Goal: Find specific page/section: Find specific page/section

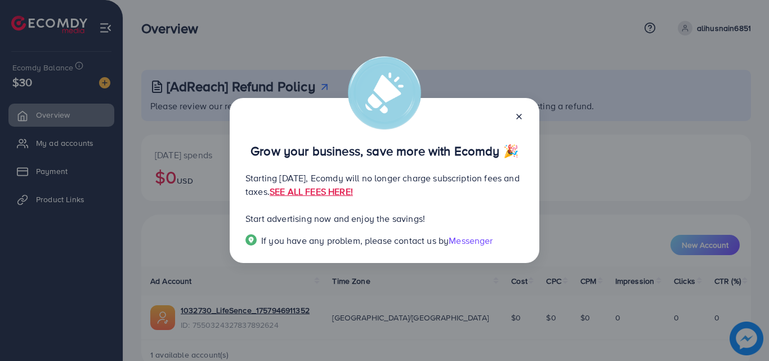
click at [516, 114] on icon at bounding box center [518, 116] width 9 height 9
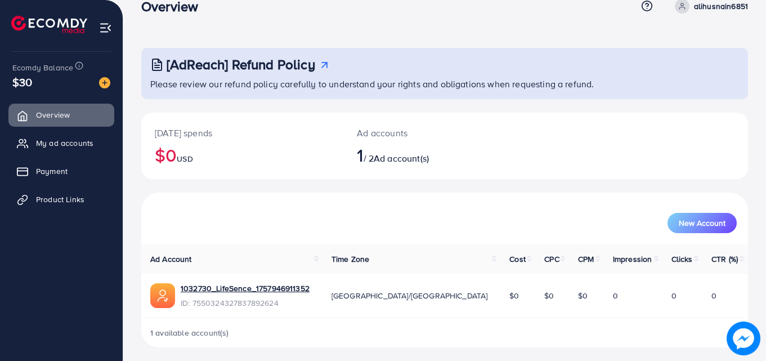
scroll to position [26, 0]
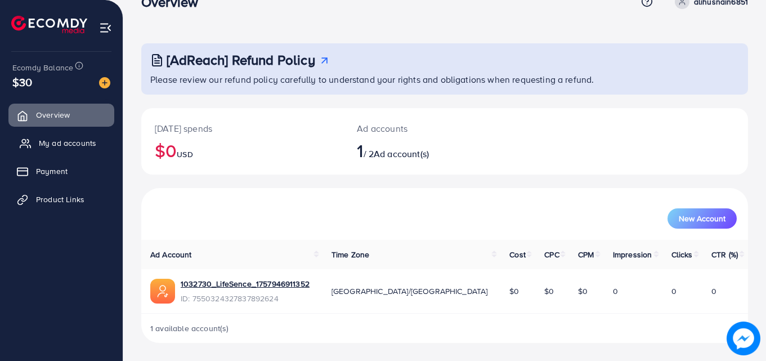
click at [89, 139] on span "My ad accounts" at bounding box center [67, 142] width 57 height 11
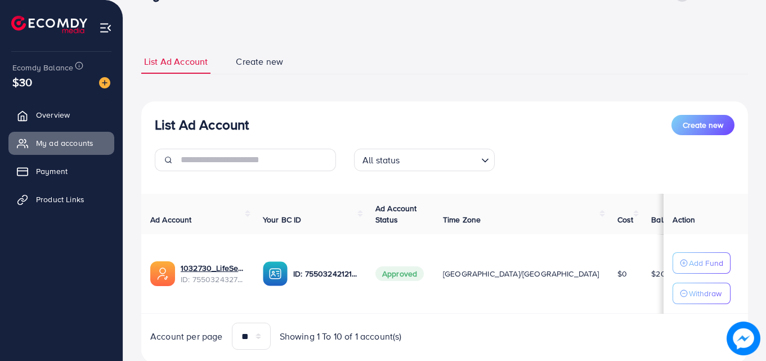
scroll to position [68, 0]
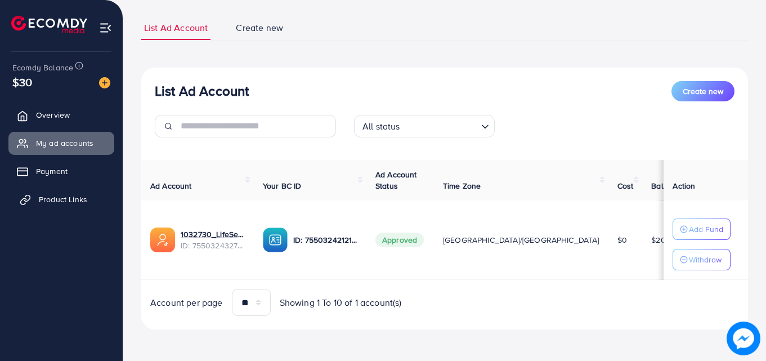
click at [75, 205] on span "Product Links" at bounding box center [63, 199] width 48 height 11
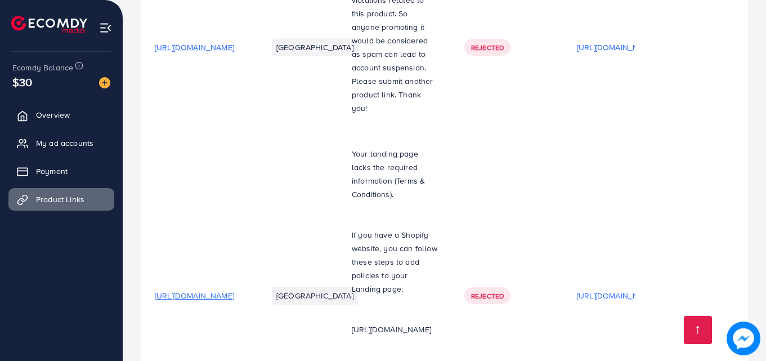
scroll to position [387, 0]
